Goal: Task Accomplishment & Management: Manage account settings

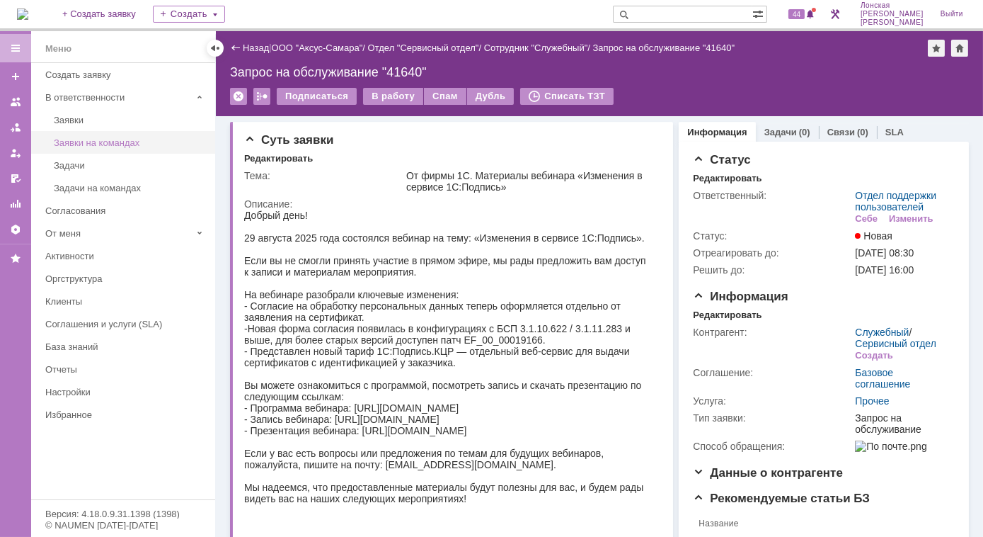
click at [109, 137] on div "Заявки на командах" at bounding box center [130, 142] width 153 height 11
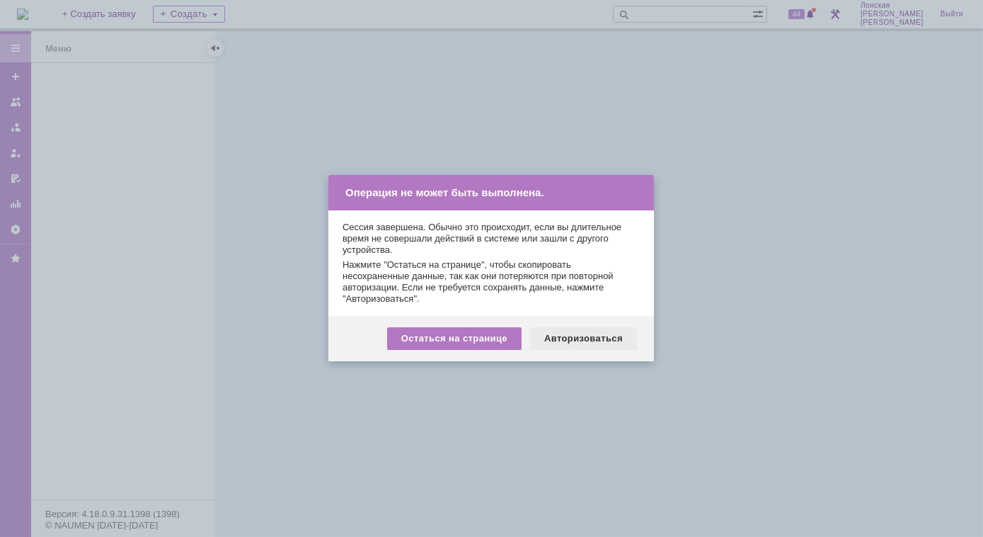
click at [568, 343] on div "Авторизоваться" at bounding box center [583, 338] width 107 height 23
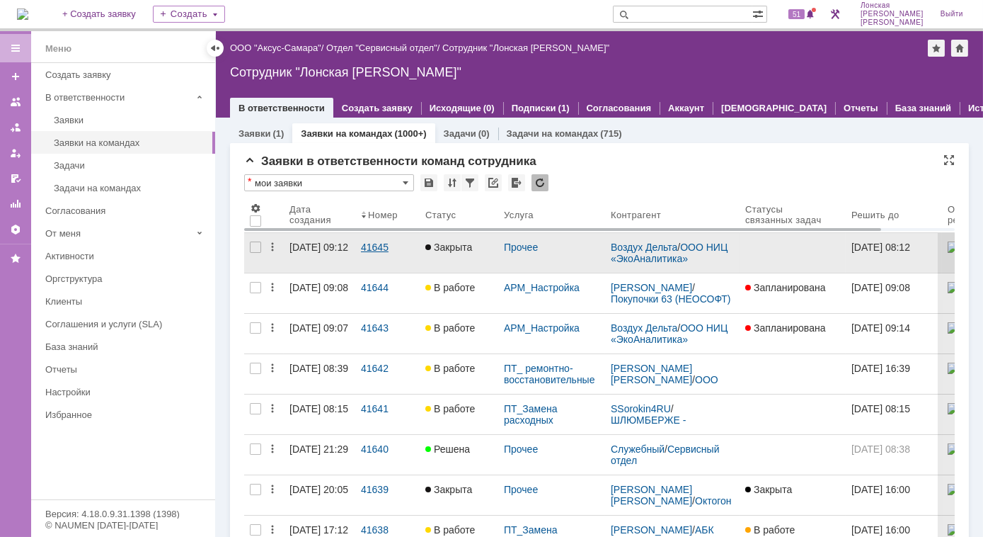
click at [386, 241] on div "41645" at bounding box center [387, 246] width 53 height 11
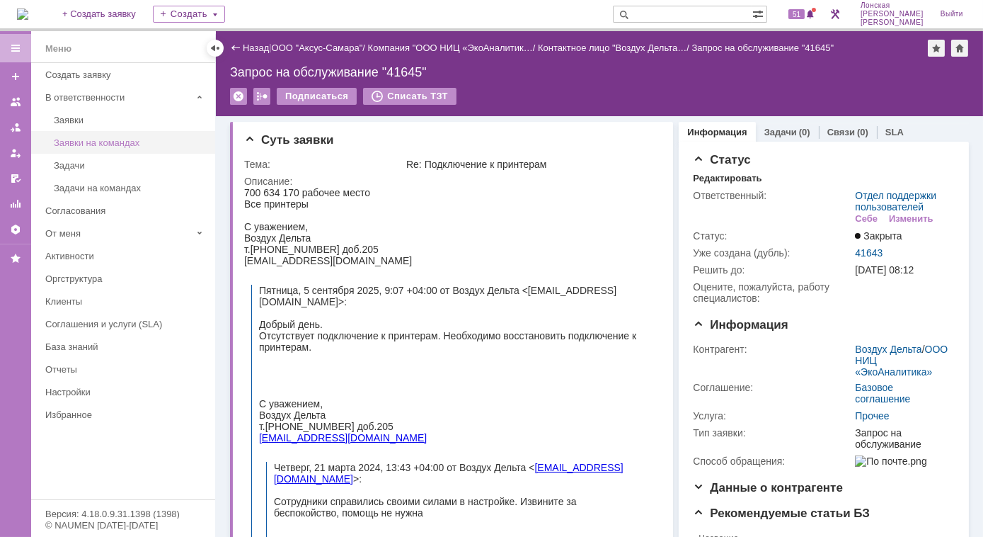
click at [96, 146] on div "Заявки на командах" at bounding box center [130, 142] width 153 height 11
